Goal: Check status: Check status

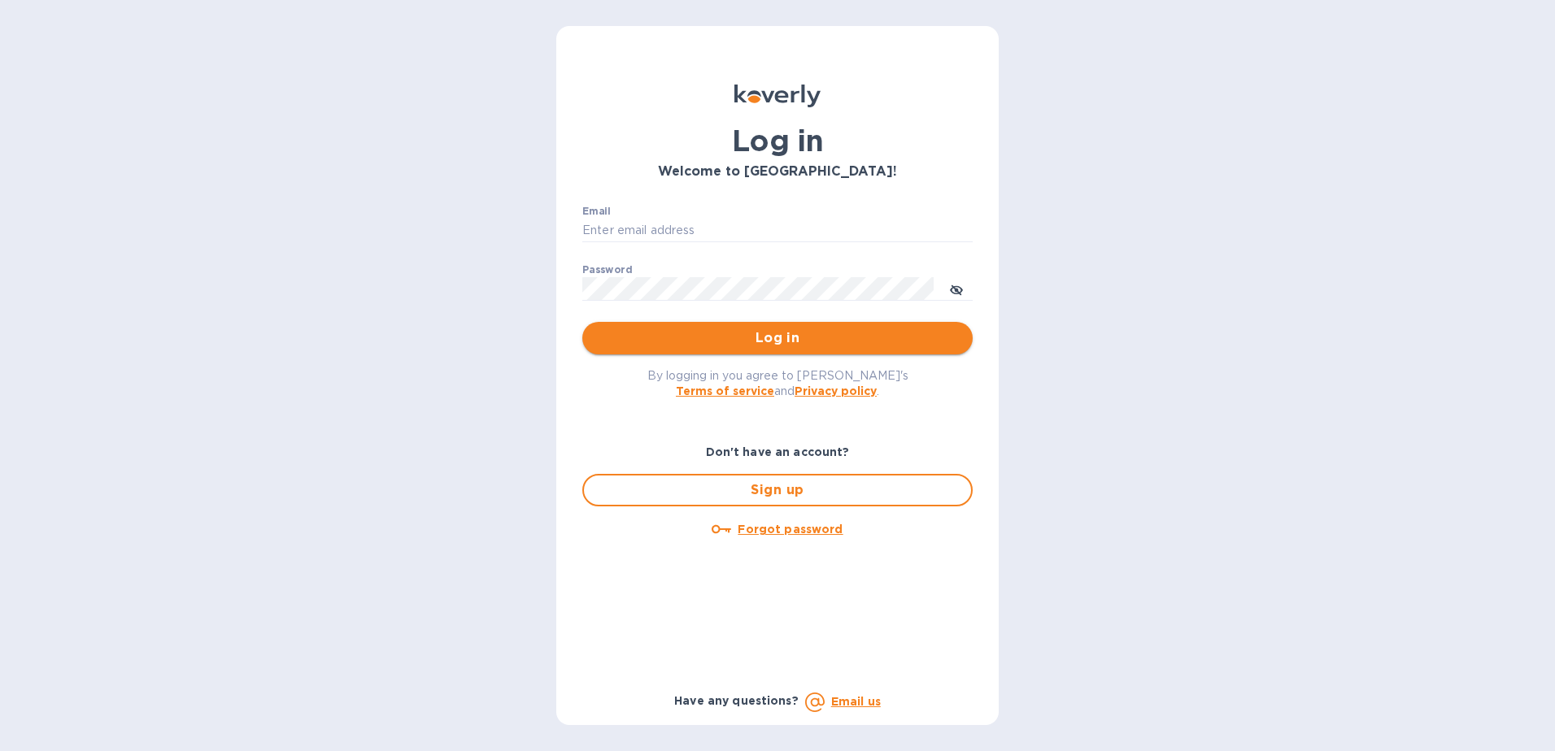
type input "fshobe@goldenramimports.com"
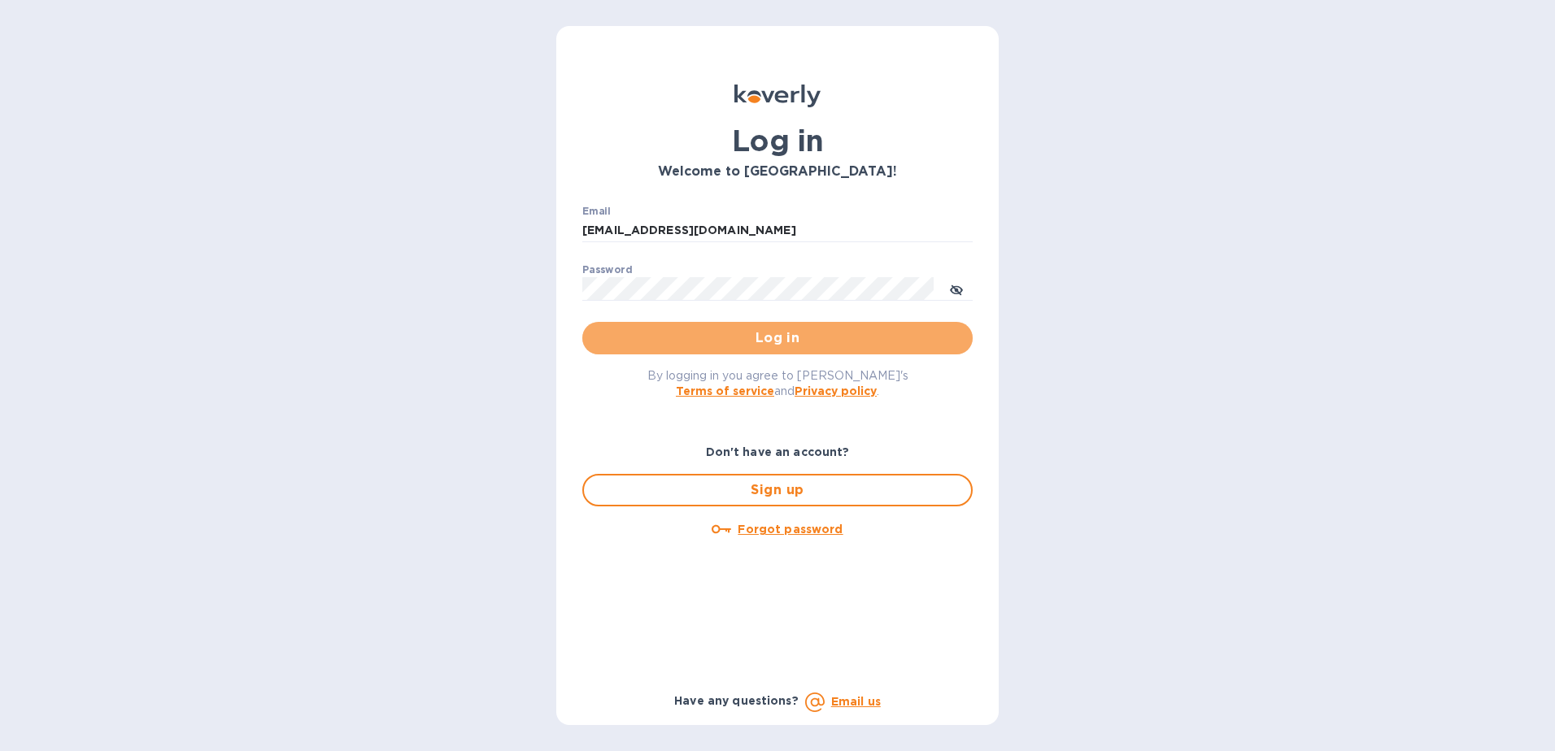
click at [772, 346] on span "Log in" at bounding box center [777, 339] width 364 height 20
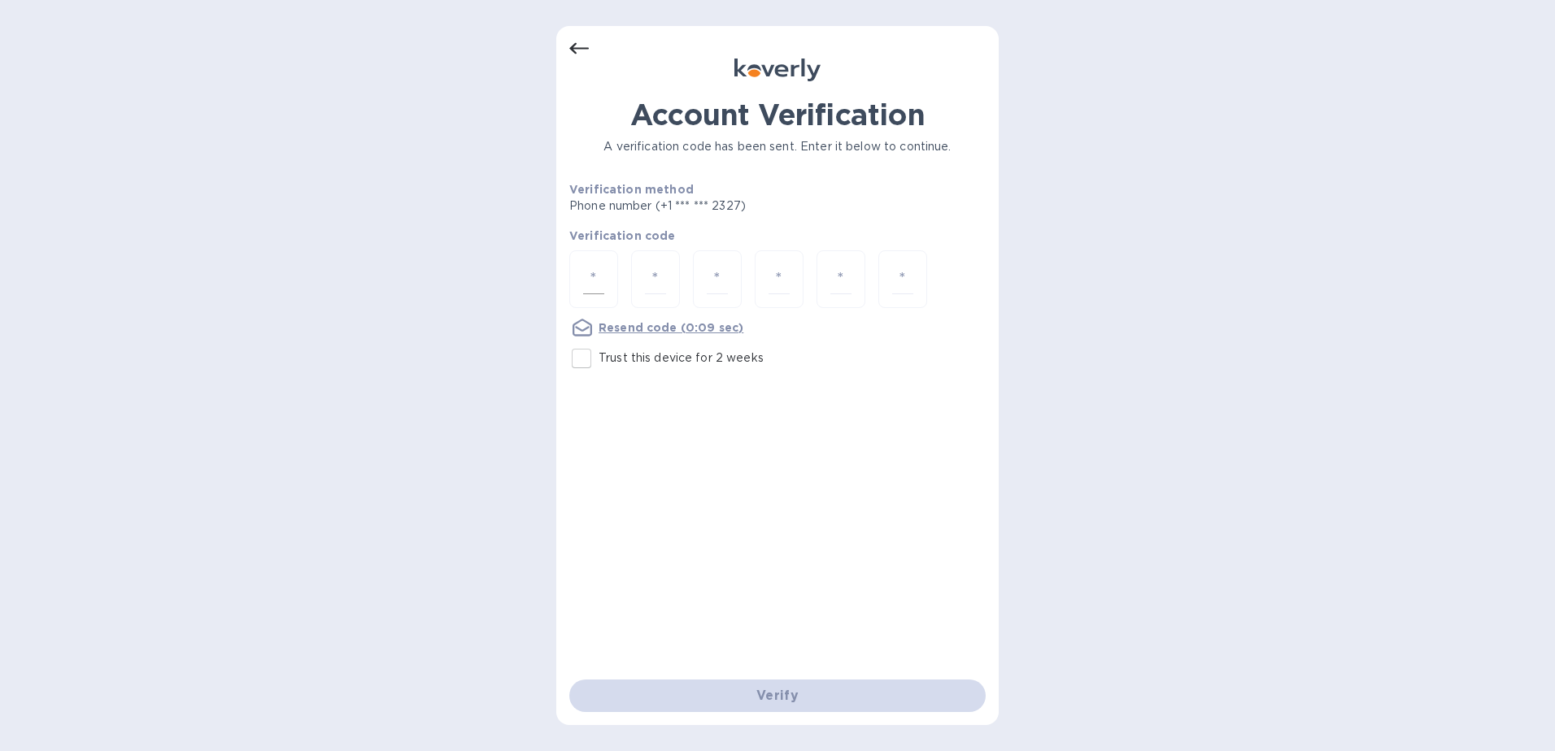
click at [592, 272] on input "number" at bounding box center [593, 279] width 21 height 30
type input "7"
type input "4"
type input "5"
type input "8"
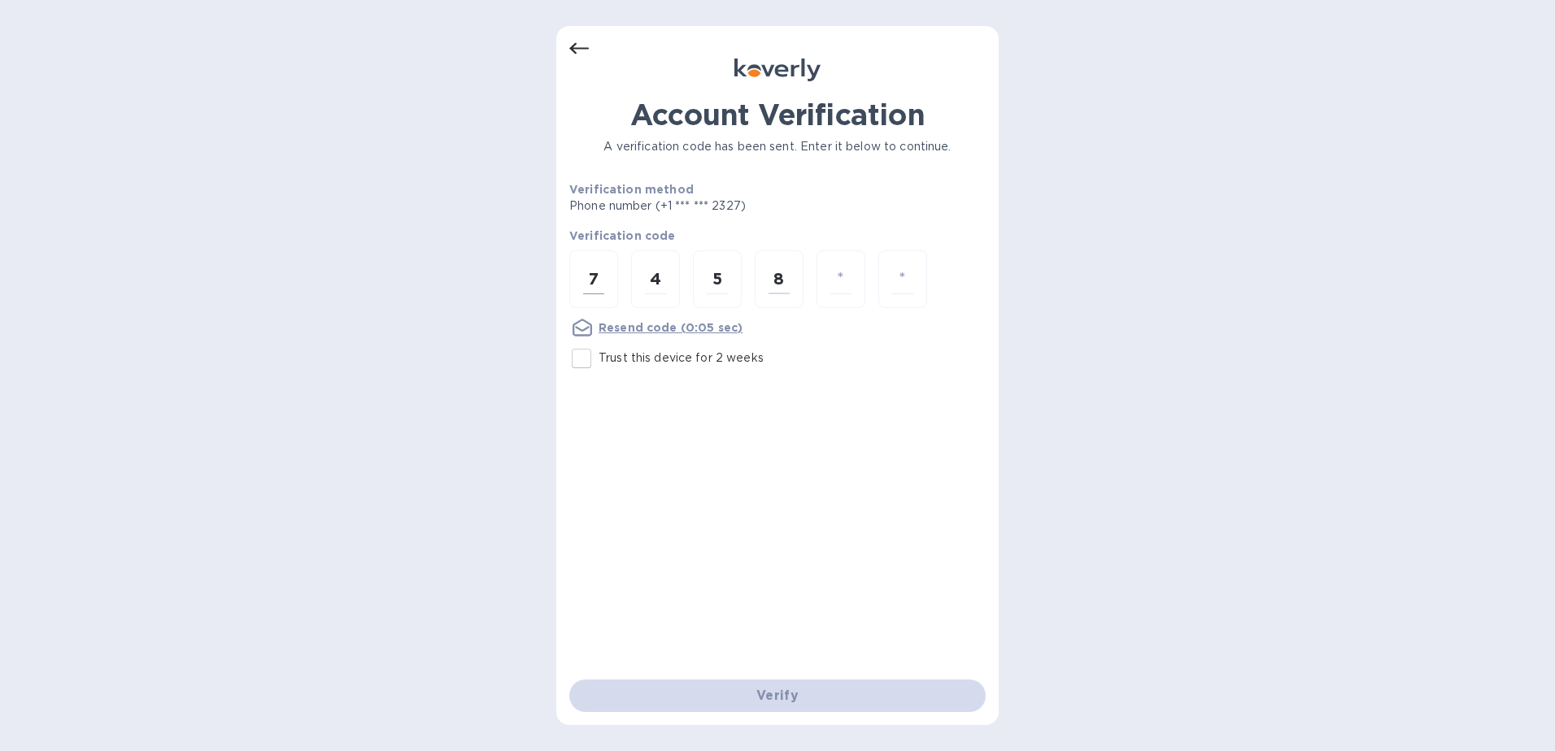
type input "0"
type input "4"
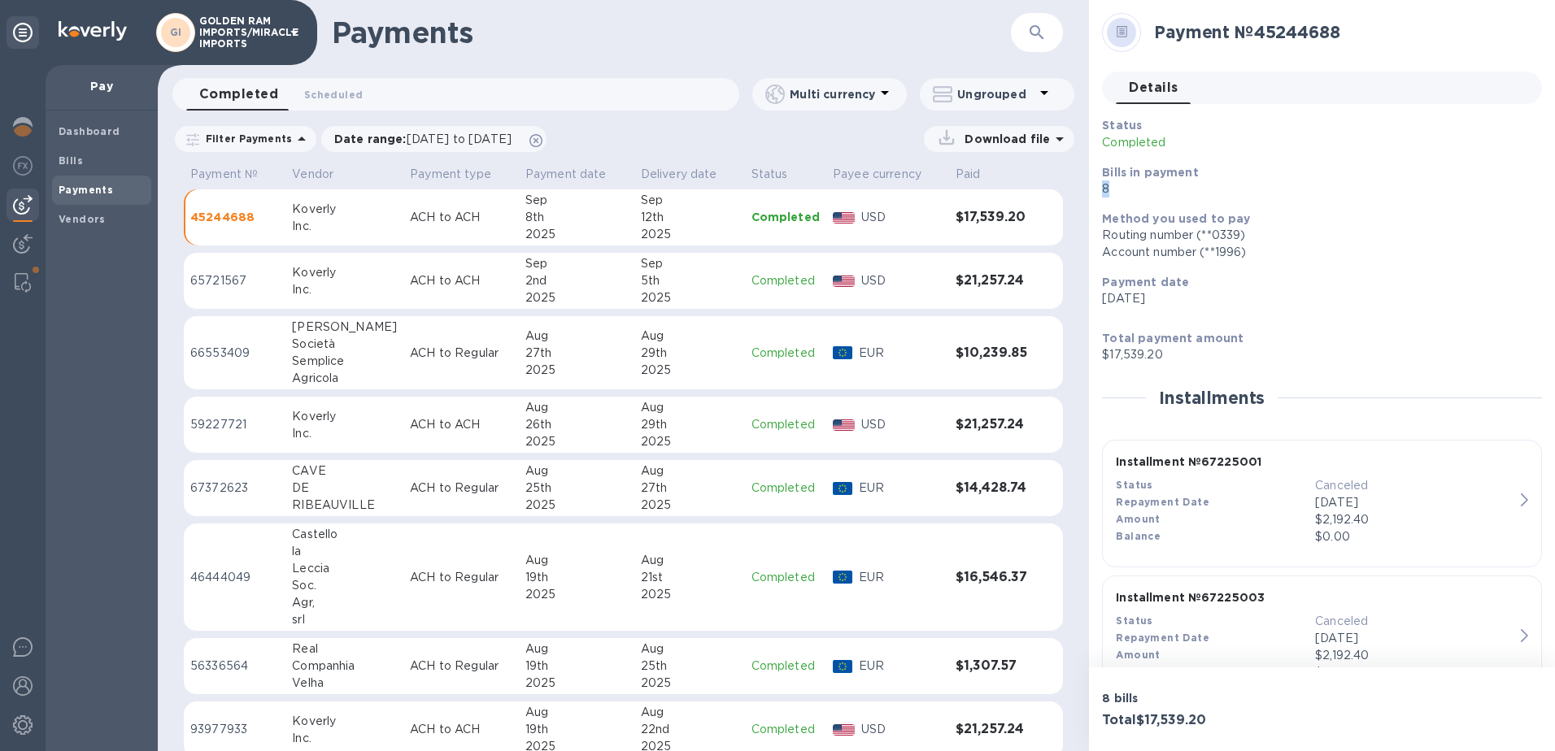
drag, startPoint x: 1548, startPoint y: 178, endPoint x: 1548, endPoint y: 189, distance: 10.6
click at [1548, 189] on div "Payment № 45244688 Details 0 Status Completed Bills in payment 8 Method you use…" at bounding box center [1322, 334] width 466 height 668
click at [1316, 197] on p "8" at bounding box center [1315, 189] width 427 height 17
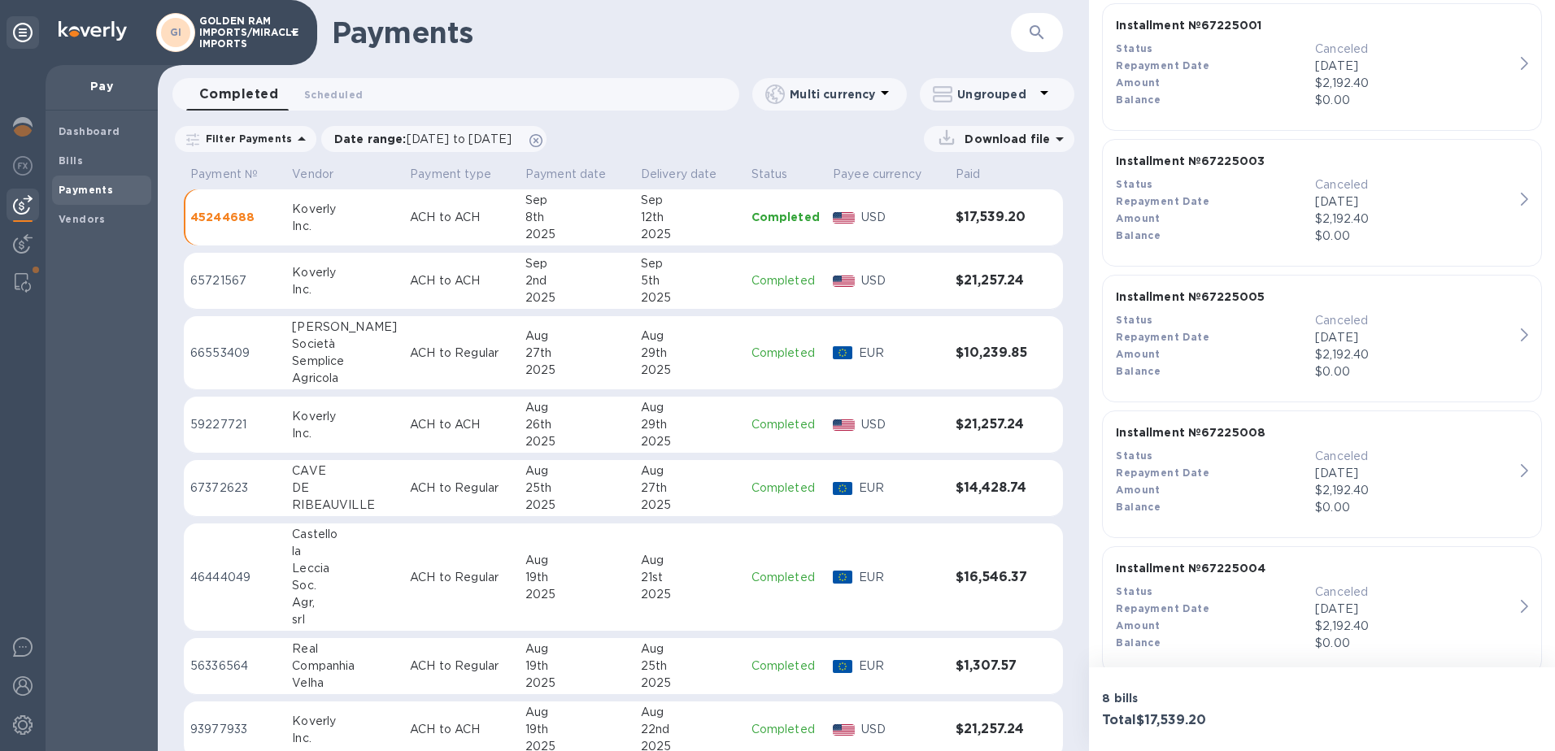
scroll to position [365, 0]
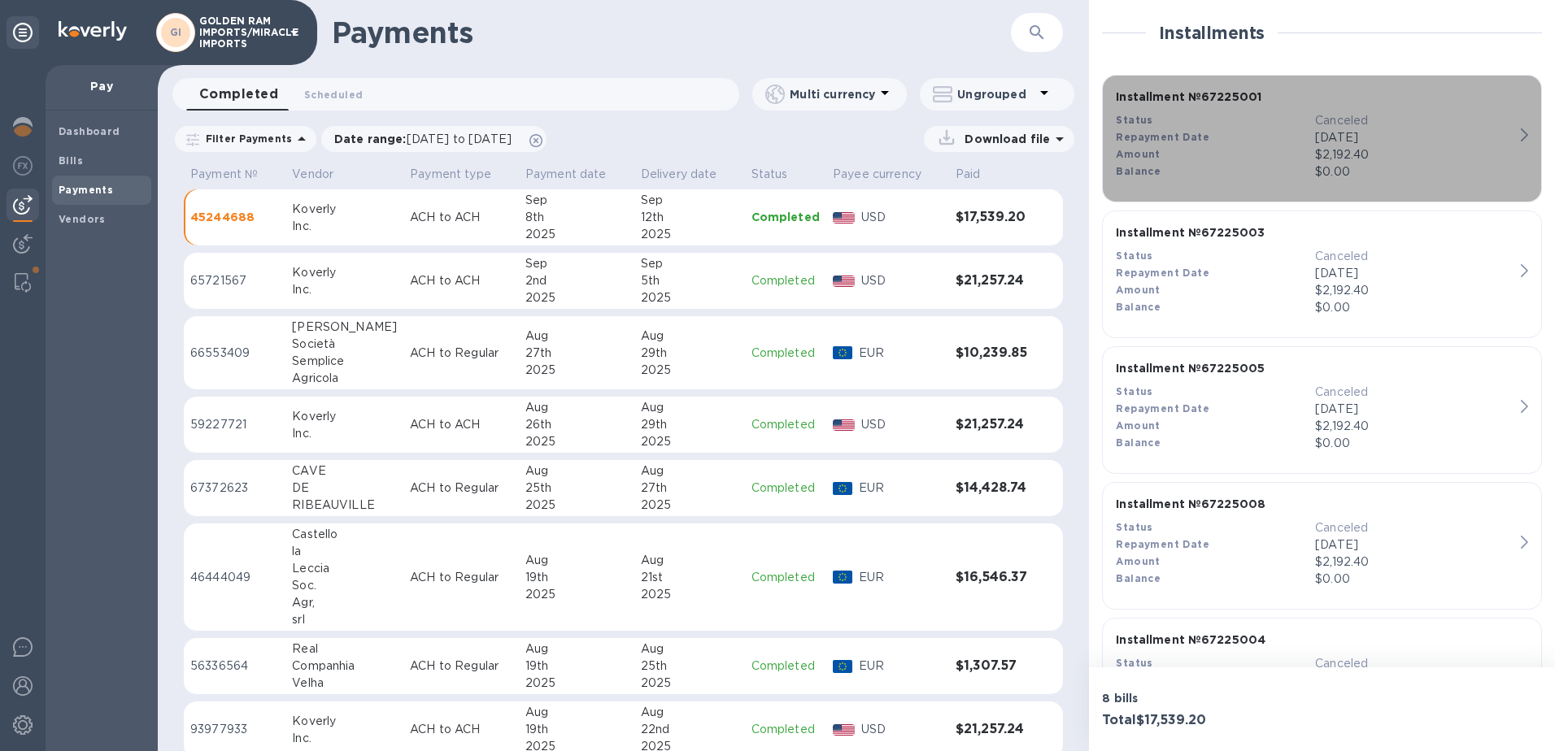
click at [1521, 128] on span "button" at bounding box center [1524, 134] width 7 height 13
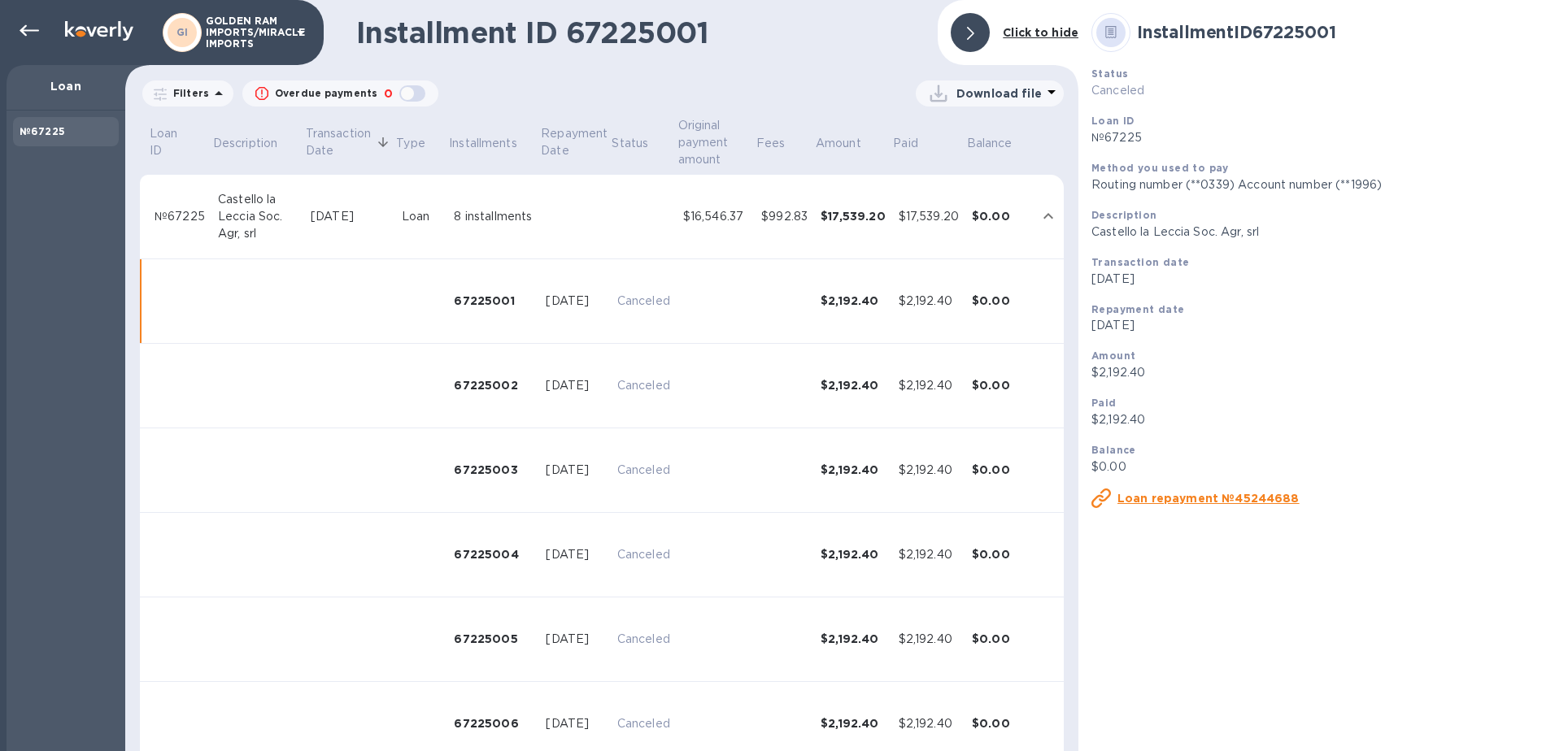
scroll to position [63, 0]
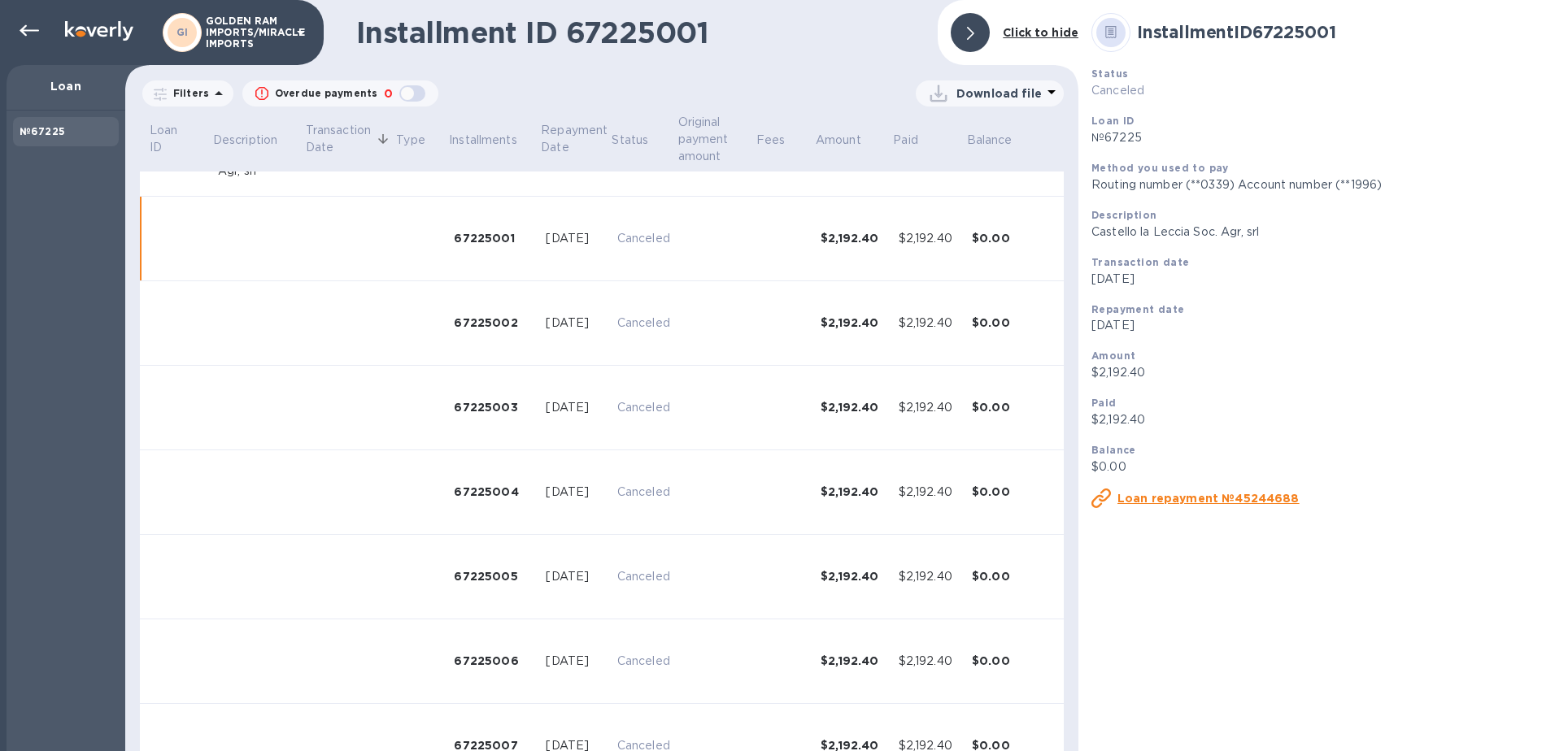
click at [593, 322] on div "[DATE]" at bounding box center [575, 323] width 58 height 17
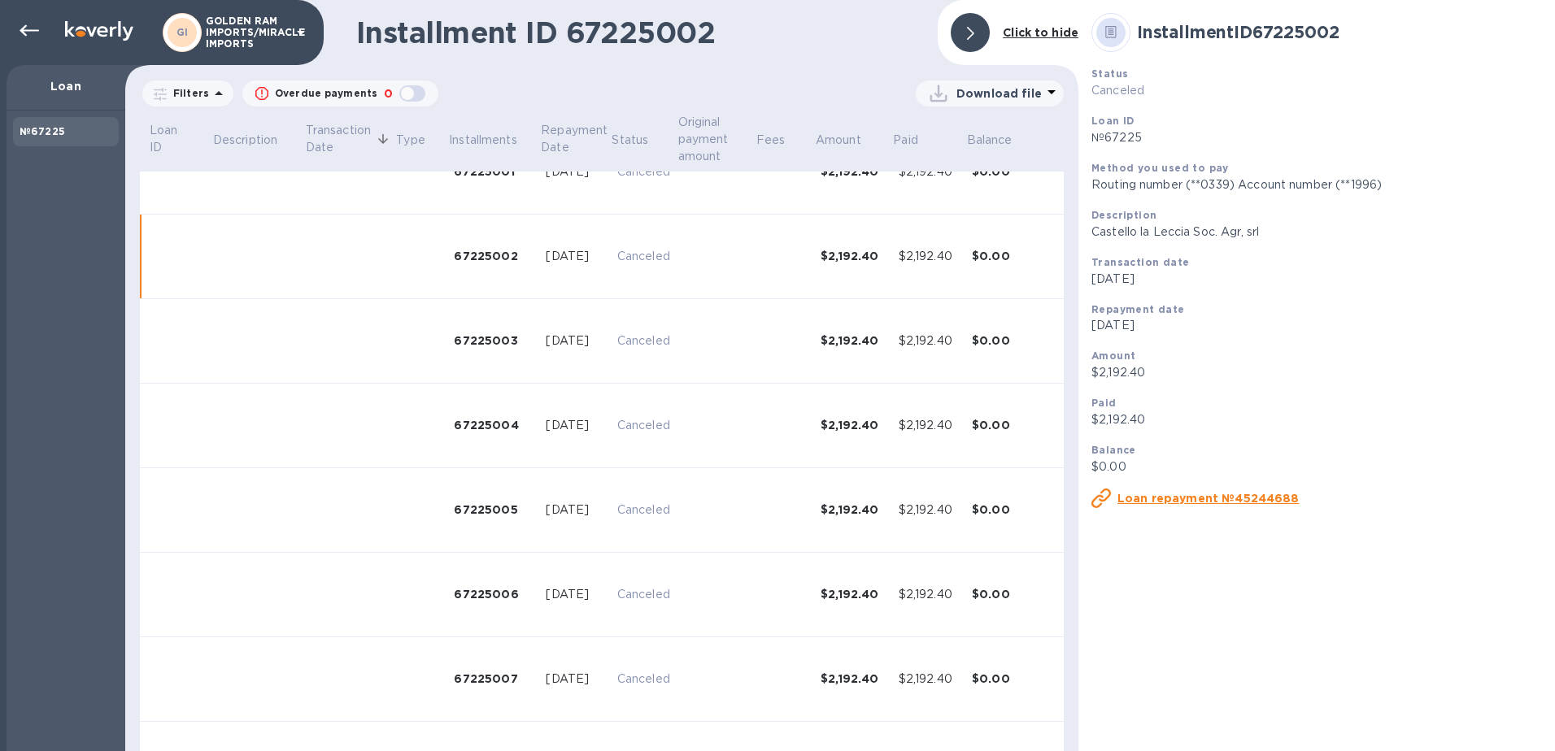
scroll to position [147, 0]
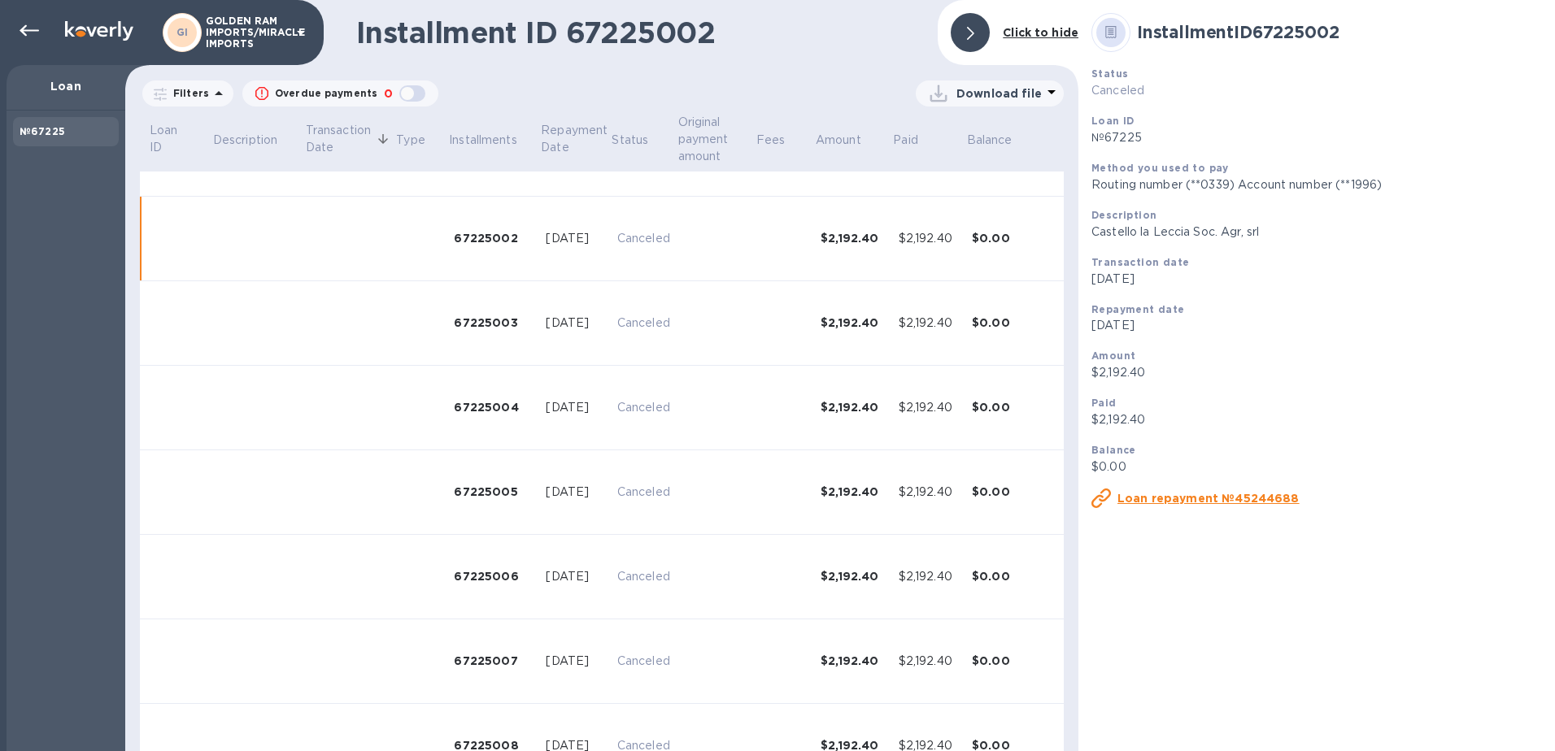
click at [1034, 333] on td at bounding box center [1048, 323] width 29 height 85
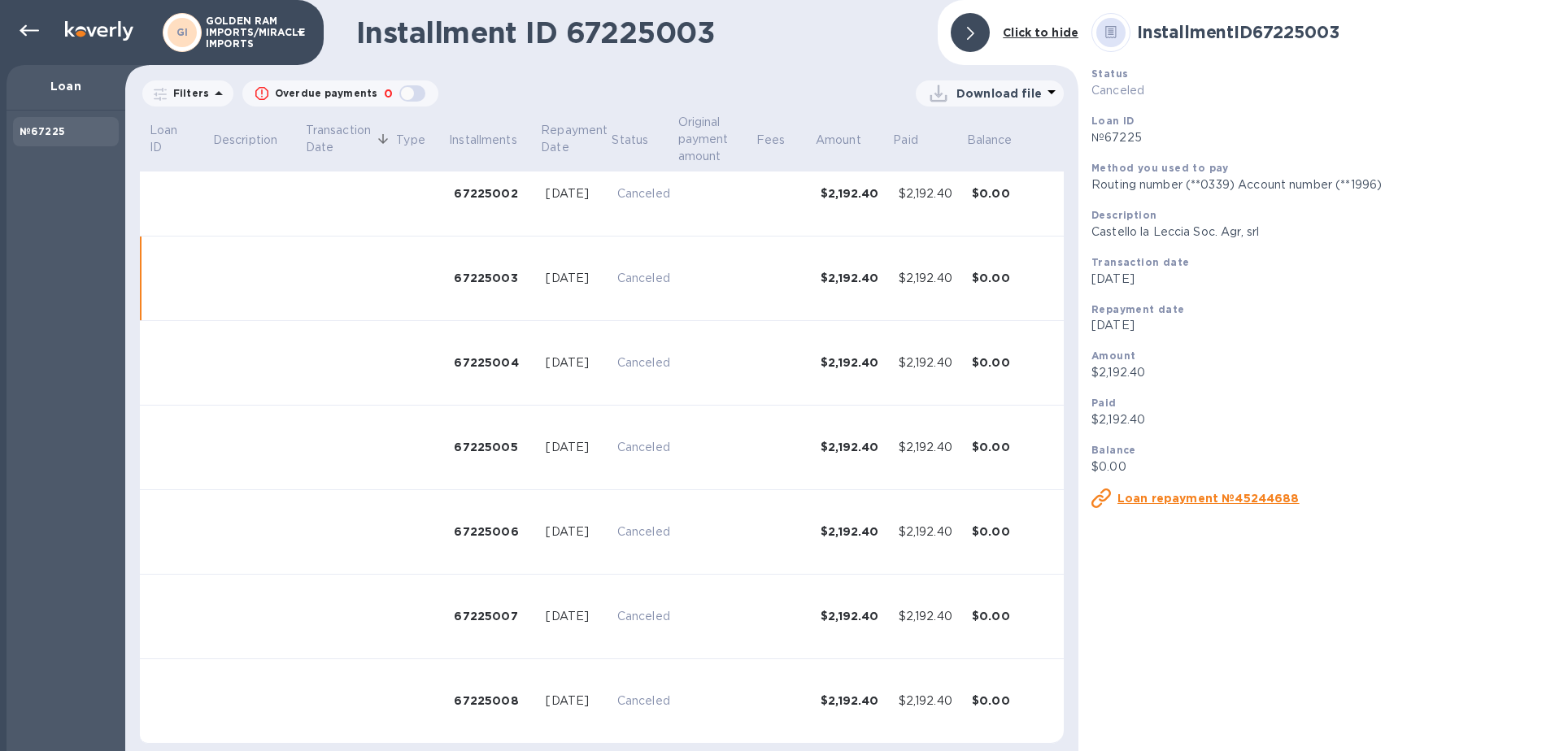
scroll to position [198, 0]
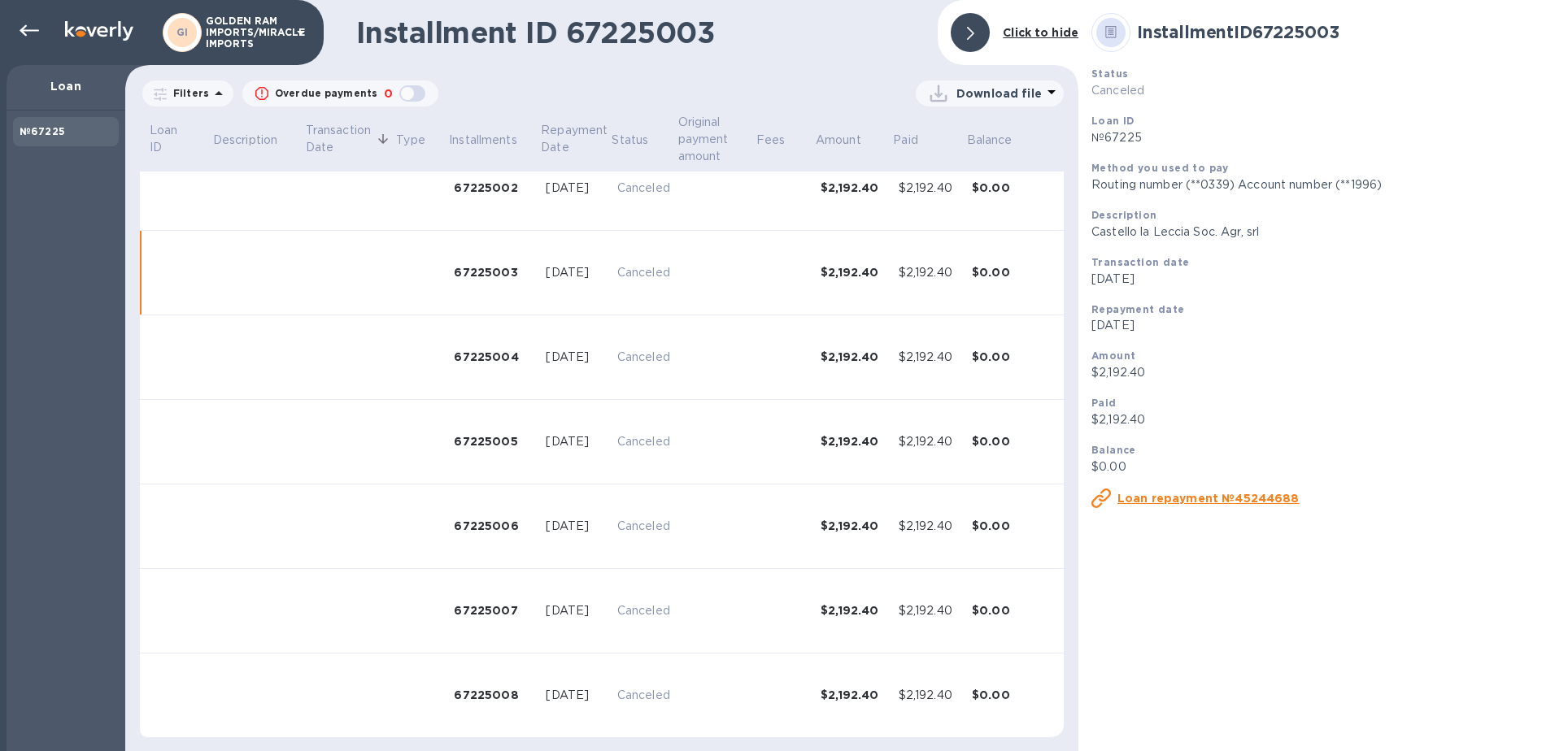
click at [612, 89] on div "Download file" at bounding box center [750, 94] width 625 height 26
click at [33, 32] on icon at bounding box center [30, 31] width 20 height 20
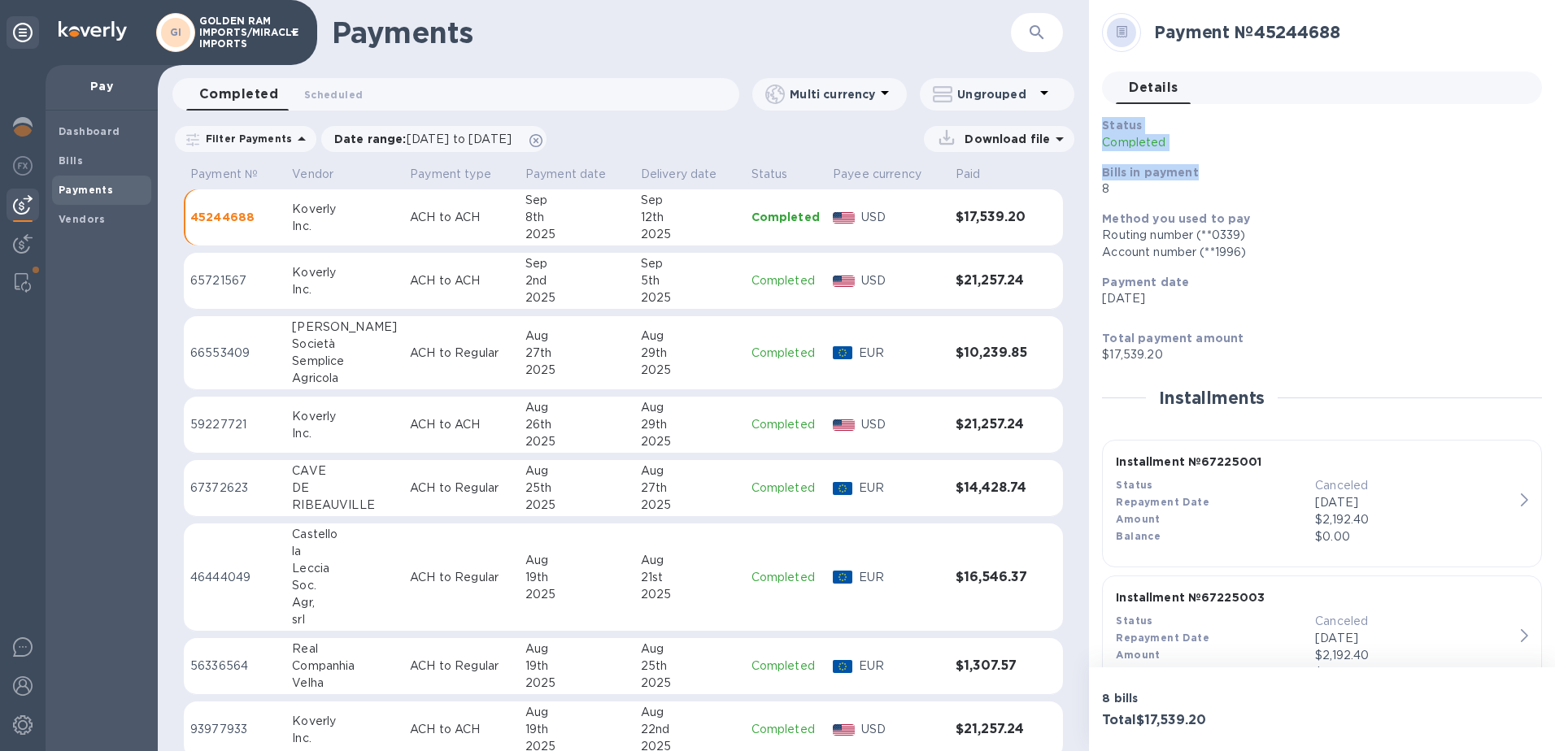
drag, startPoint x: 1548, startPoint y: 24, endPoint x: 1555, endPoint y: 120, distance: 95.4
click at [1554, 120] on html "GI GOLDEN RAM IMPORTS/MIRACLE IMPORTS Pay Dashboard Bills Payments Vendors Paym…" at bounding box center [777, 375] width 1555 height 751
click at [698, 32] on h1 "Payments" at bounding box center [671, 32] width 679 height 34
click at [81, 130] on b "Dashboard" at bounding box center [90, 131] width 62 height 12
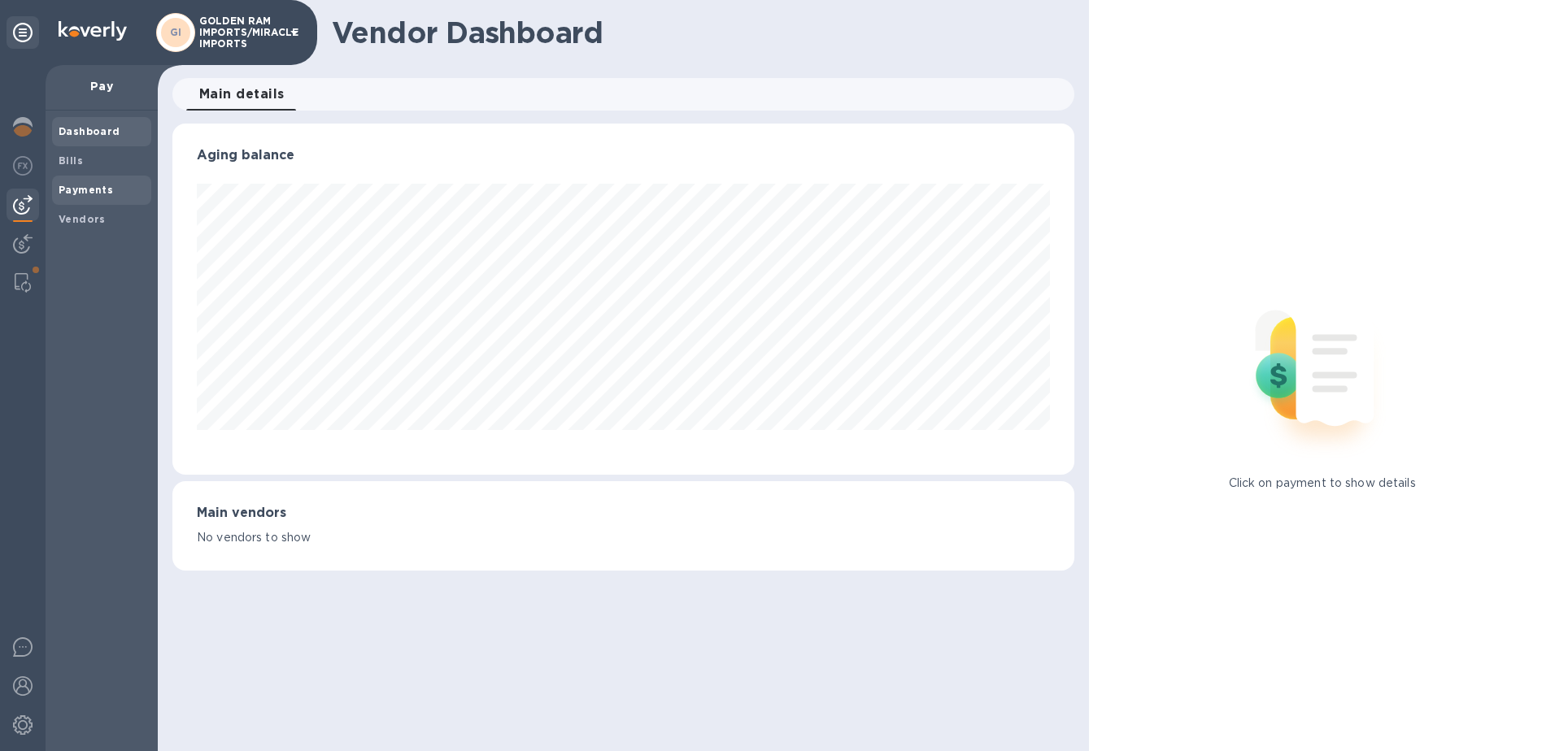
scroll to position [812876, 812332]
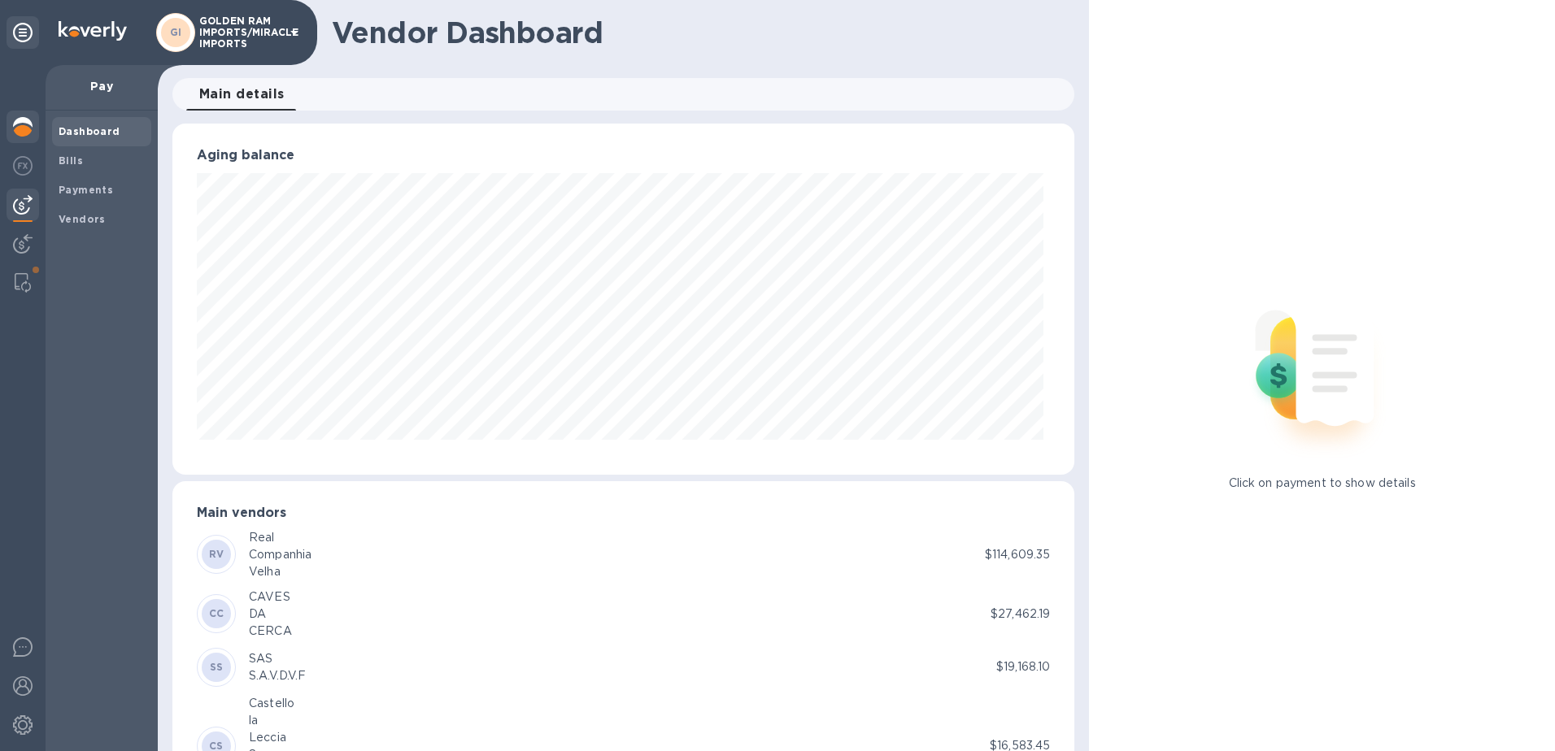
click at [26, 123] on img at bounding box center [23, 127] width 20 height 20
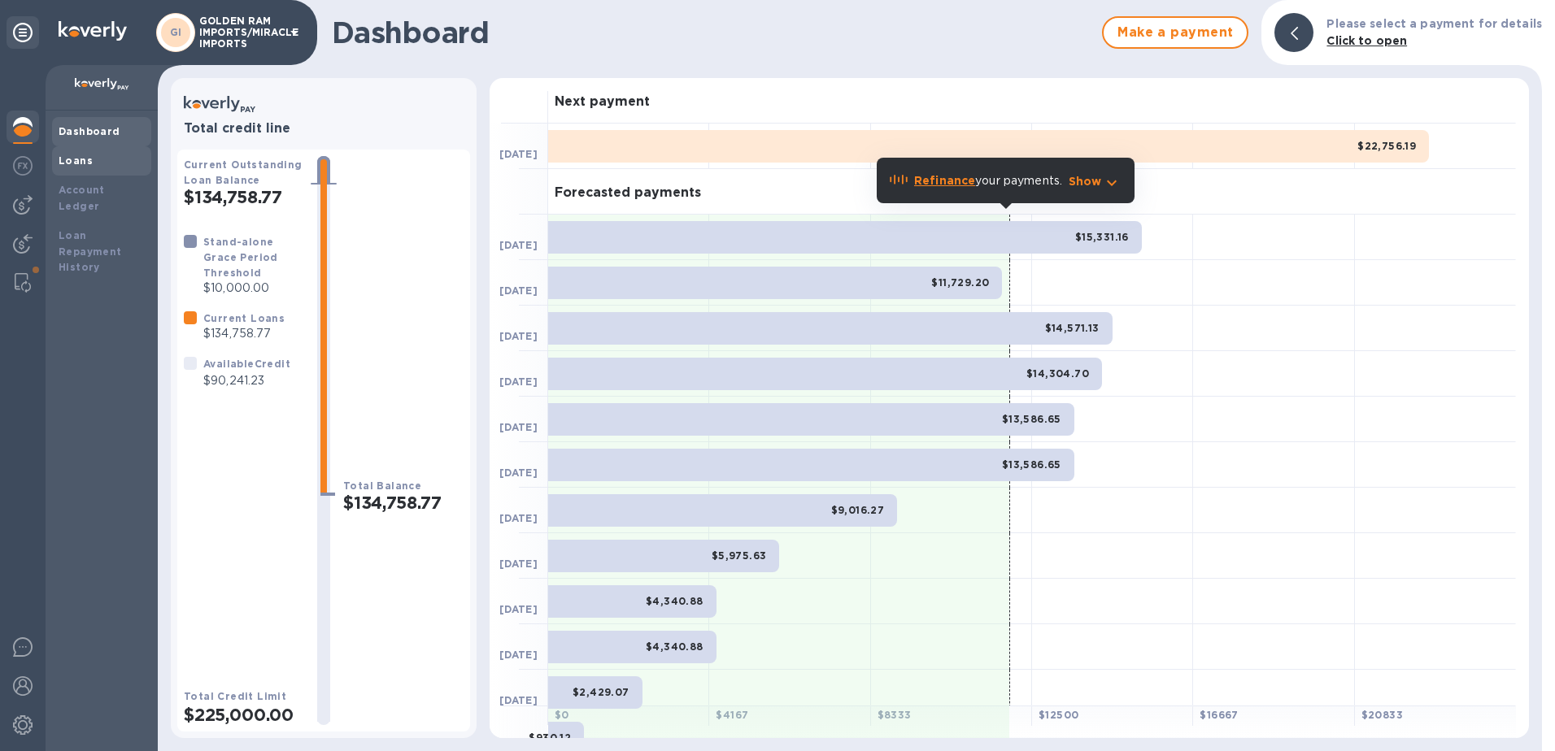
click at [83, 157] on b "Loans" at bounding box center [76, 161] width 34 height 12
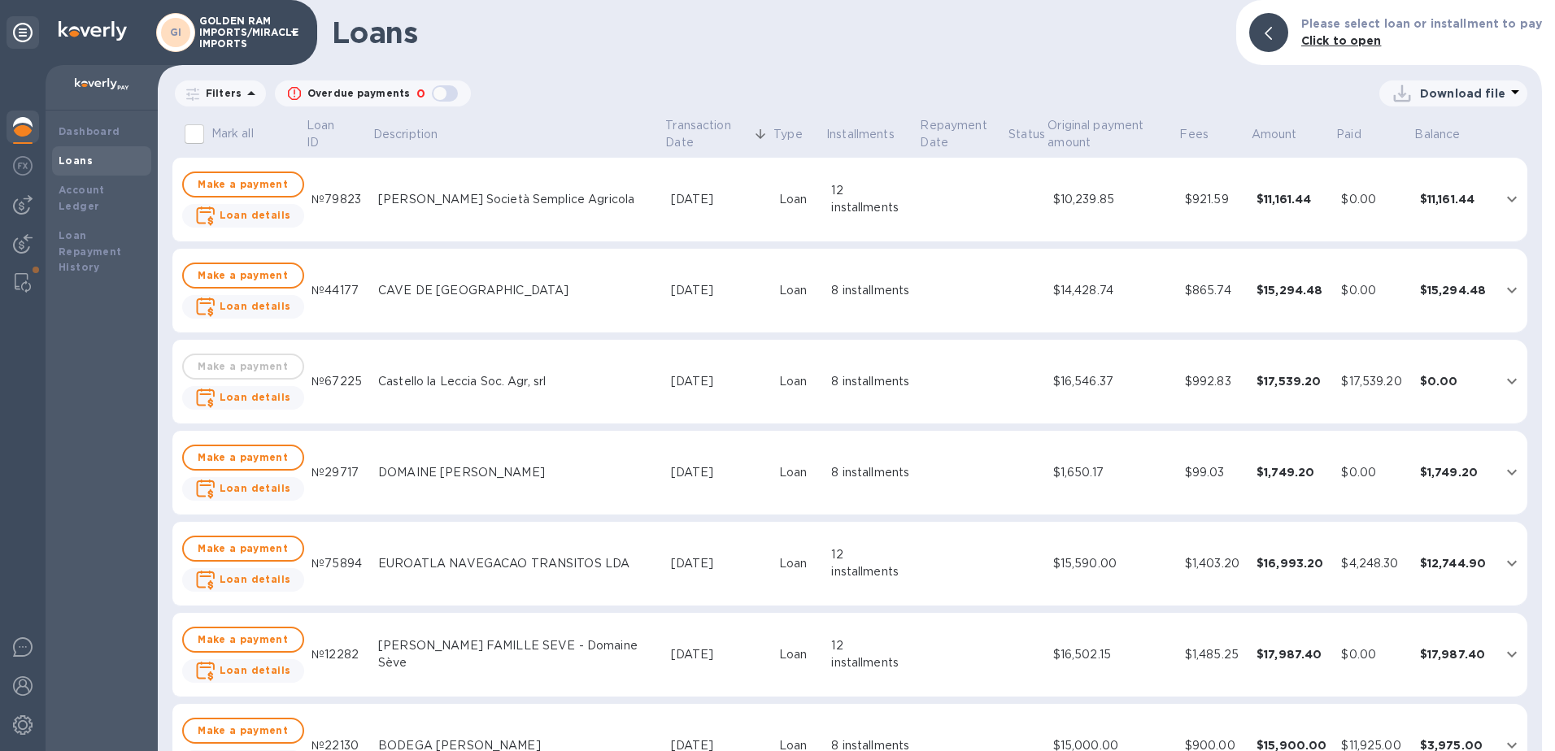
click at [489, 384] on div "Castello la Leccia Soc. Agr, srl" at bounding box center [518, 381] width 280 height 17
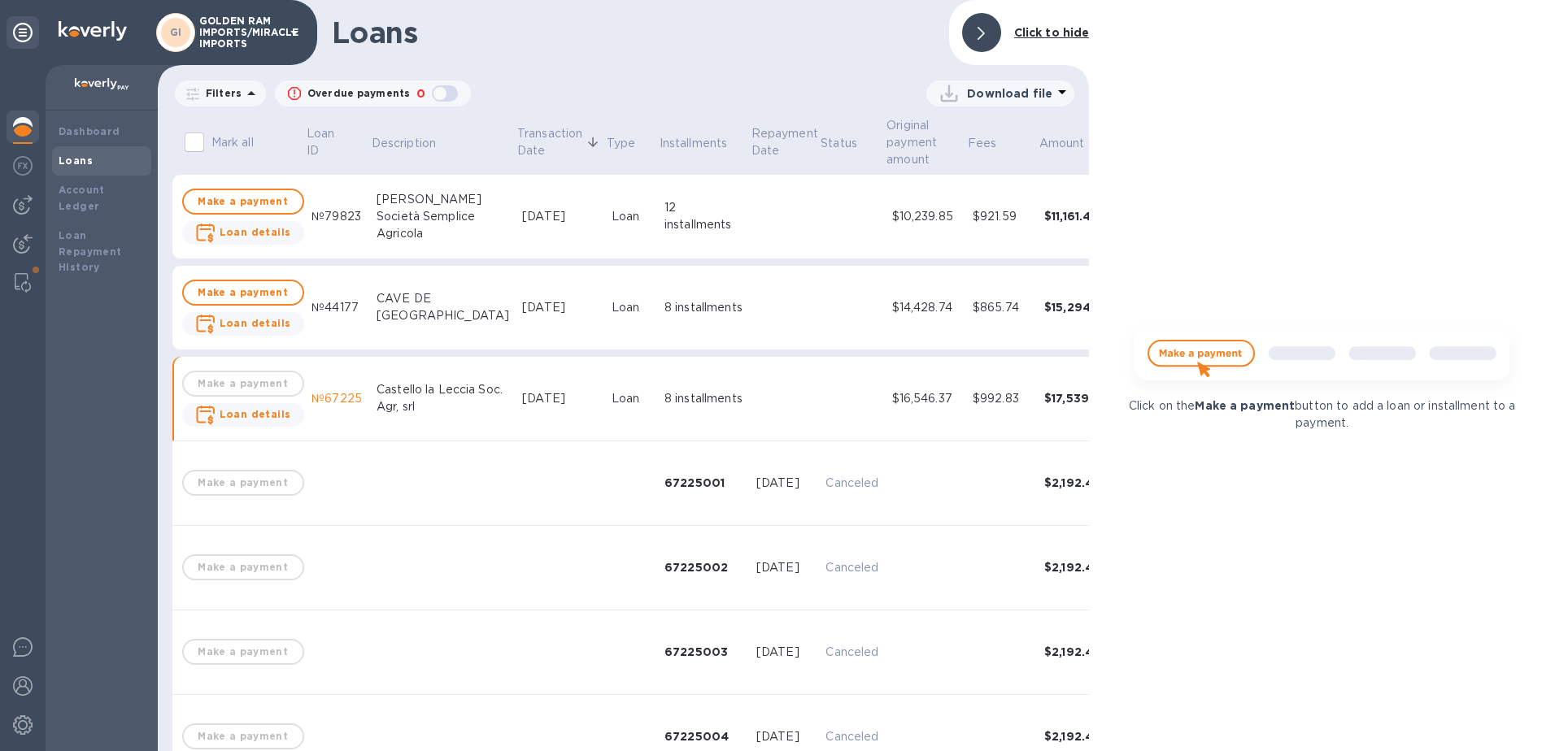
click at [750, 401] on td at bounding box center [785, 399] width 70 height 85
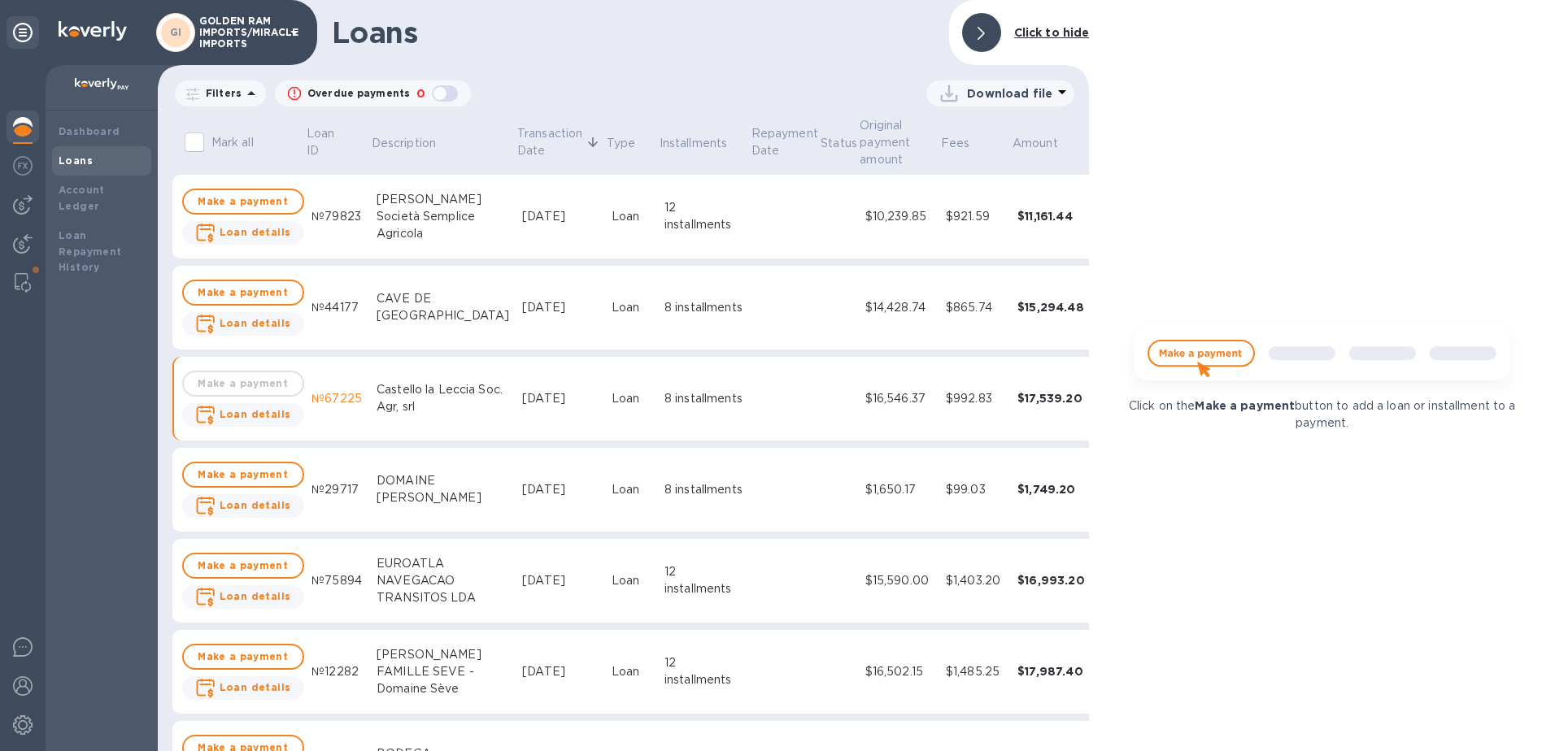
click at [18, 124] on img at bounding box center [23, 127] width 20 height 20
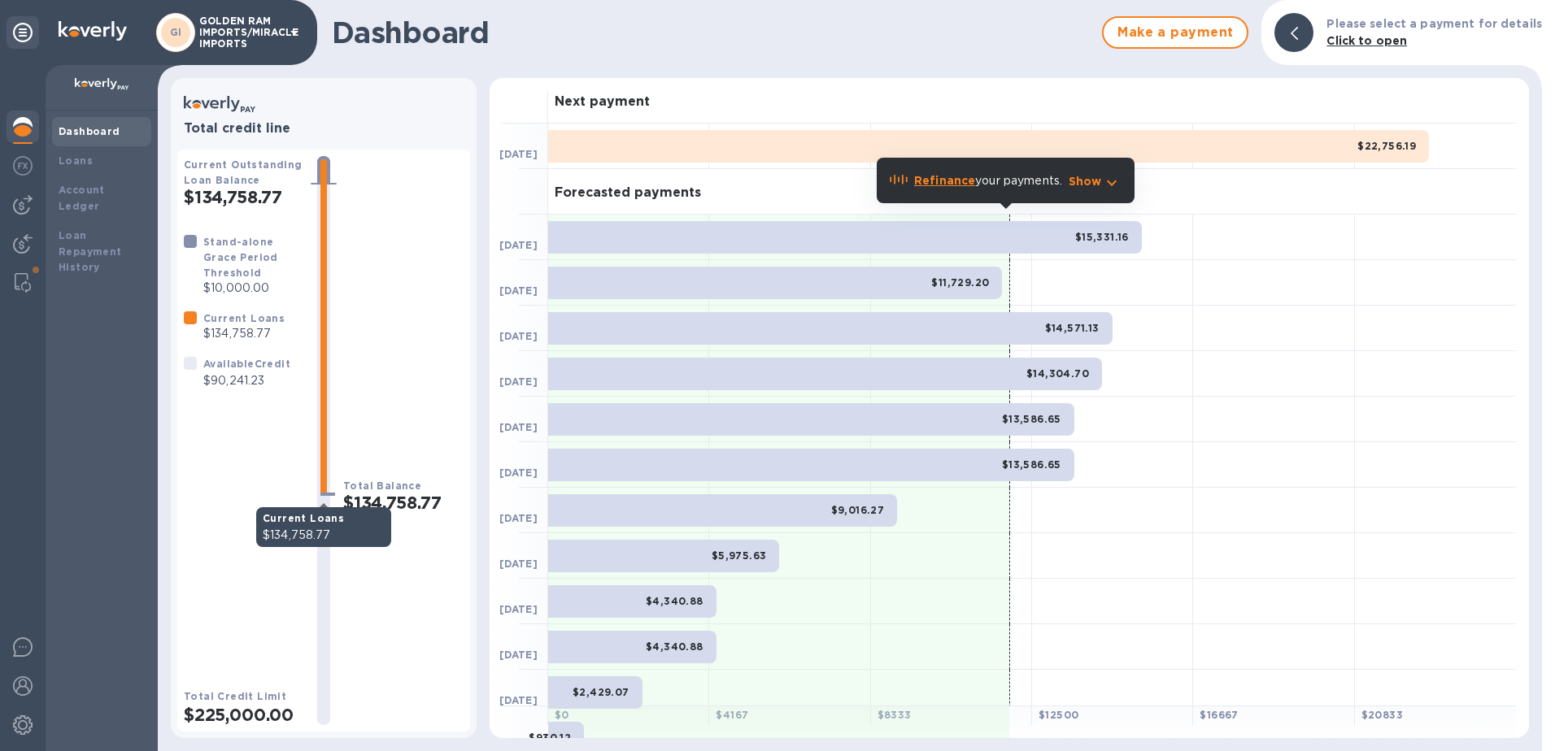
click at [324, 276] on div at bounding box center [323, 327] width 7 height 337
click at [760, 27] on h1 "Dashboard" at bounding box center [713, 32] width 762 height 34
